Goal: Information Seeking & Learning: Learn about a topic

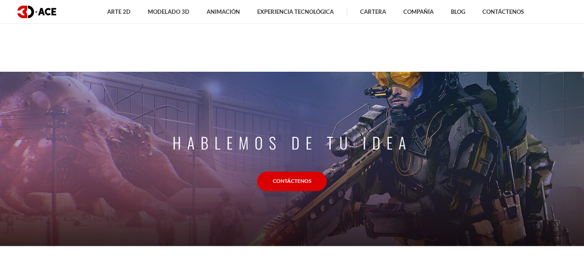
scroll to position [691, 0]
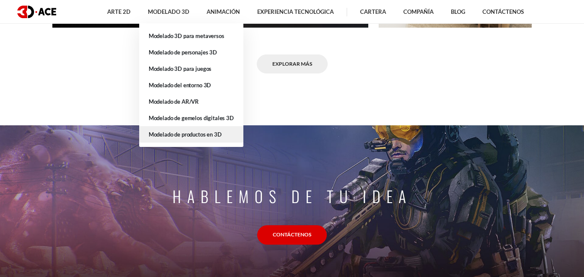
click at [200, 138] on link "Modelado de productos en 3D" at bounding box center [191, 134] width 104 height 16
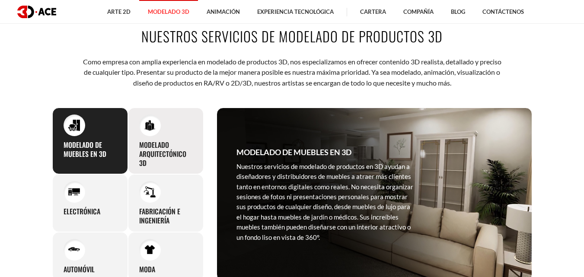
scroll to position [346, 0]
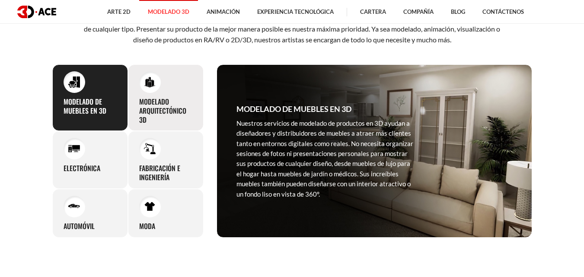
click at [153, 96] on font "Modelado arquitectónico 3D" at bounding box center [162, 110] width 47 height 29
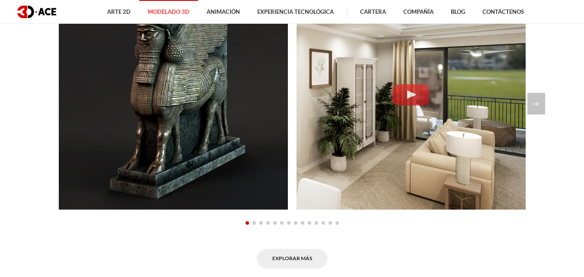
scroll to position [648, 0]
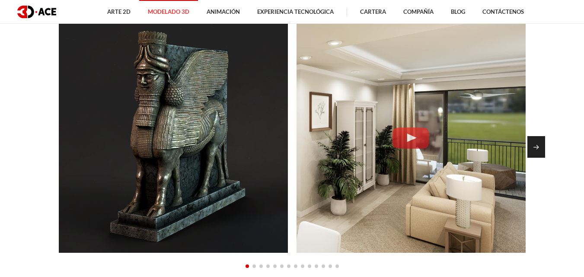
click at [539, 147] on div "Siguiente diapositiva" at bounding box center [536, 147] width 18 height 22
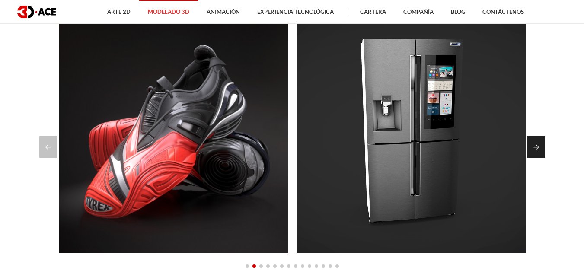
click at [539, 147] on div "Siguiente diapositiva" at bounding box center [536, 147] width 18 height 22
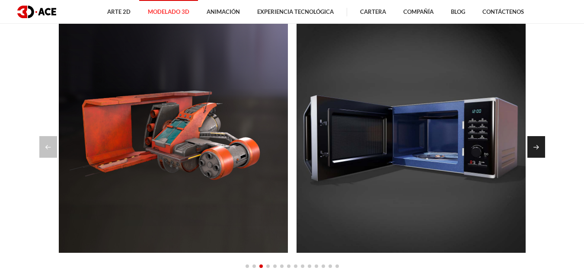
click at [539, 147] on div "Siguiente diapositiva" at bounding box center [536, 147] width 18 height 22
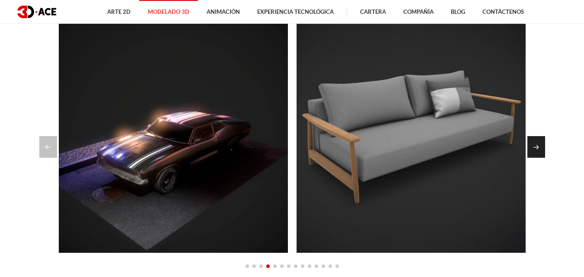
click at [539, 147] on div "Siguiente diapositiva" at bounding box center [536, 147] width 18 height 22
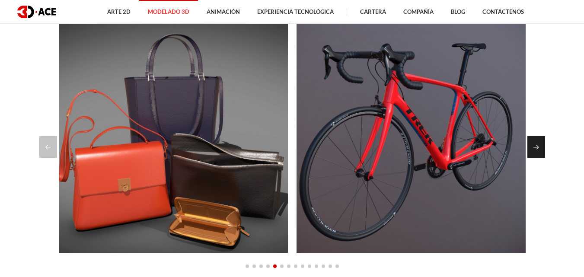
click at [539, 147] on div "Siguiente diapositiva" at bounding box center [536, 147] width 18 height 22
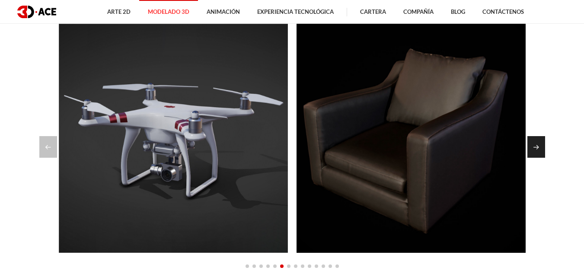
click at [539, 147] on div "Siguiente diapositiva" at bounding box center [536, 147] width 18 height 22
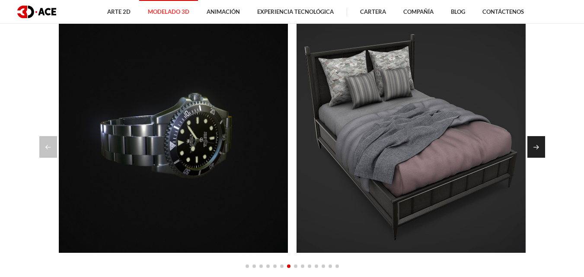
click at [539, 147] on div "Siguiente diapositiva" at bounding box center [536, 147] width 18 height 22
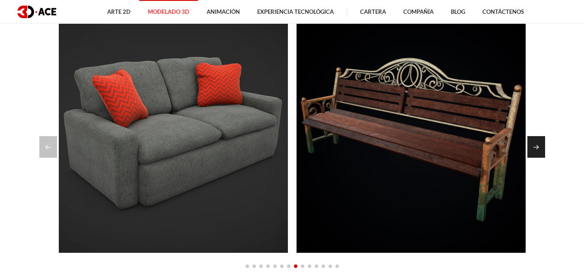
click at [539, 147] on div "Siguiente diapositiva" at bounding box center [536, 147] width 18 height 22
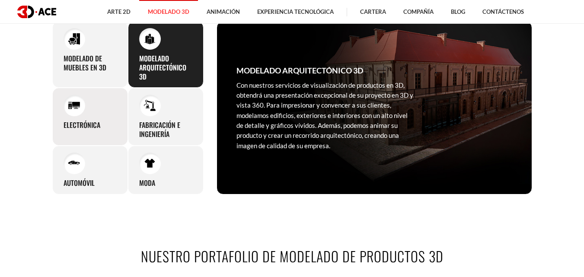
scroll to position [346, 0]
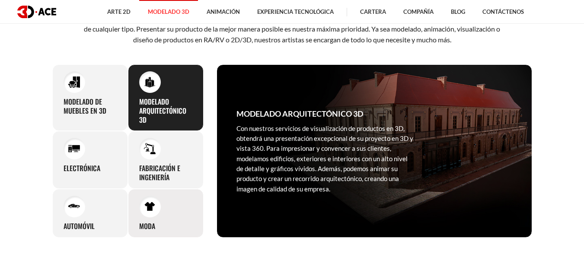
click at [160, 204] on div at bounding box center [150, 207] width 22 height 22
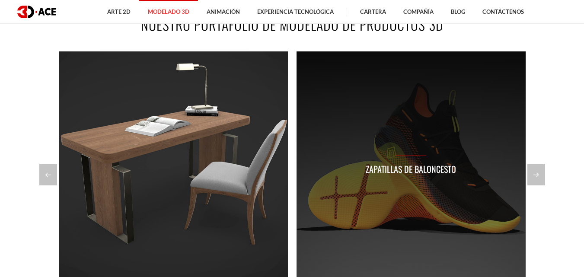
scroll to position [648, 0]
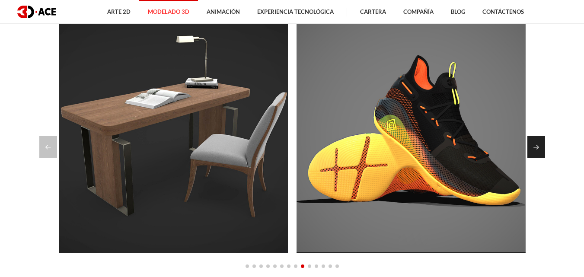
click at [544, 149] on div "Siguiente diapositiva" at bounding box center [536, 147] width 18 height 22
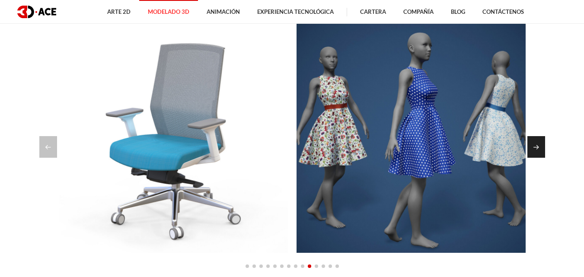
click at [543, 149] on div "Siguiente diapositiva" at bounding box center [536, 147] width 18 height 22
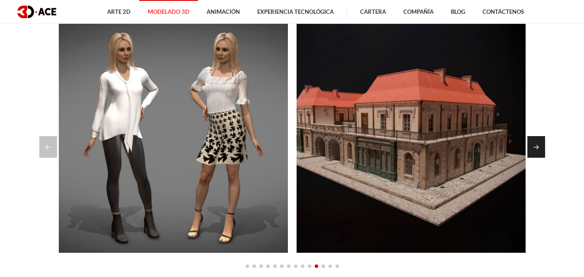
click at [543, 149] on div "Siguiente diapositiva" at bounding box center [536, 147] width 18 height 22
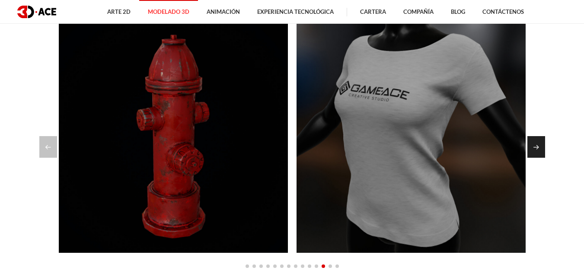
click at [543, 149] on div "Siguiente diapositiva" at bounding box center [536, 147] width 18 height 22
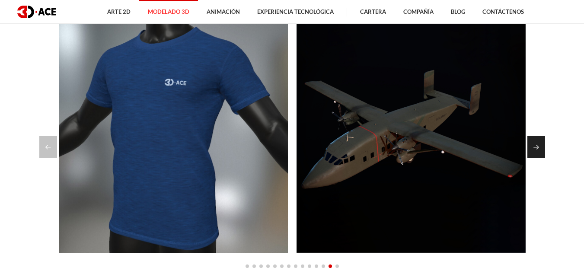
click at [543, 149] on div "Siguiente diapositiva" at bounding box center [536, 147] width 18 height 22
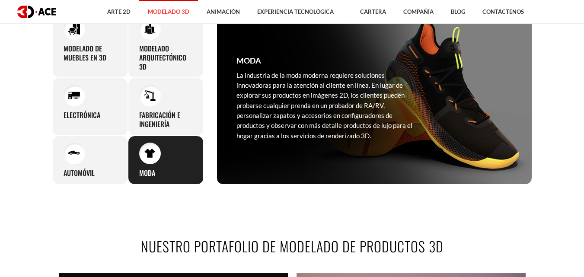
scroll to position [346, 0]
